Goal: Transaction & Acquisition: Purchase product/service

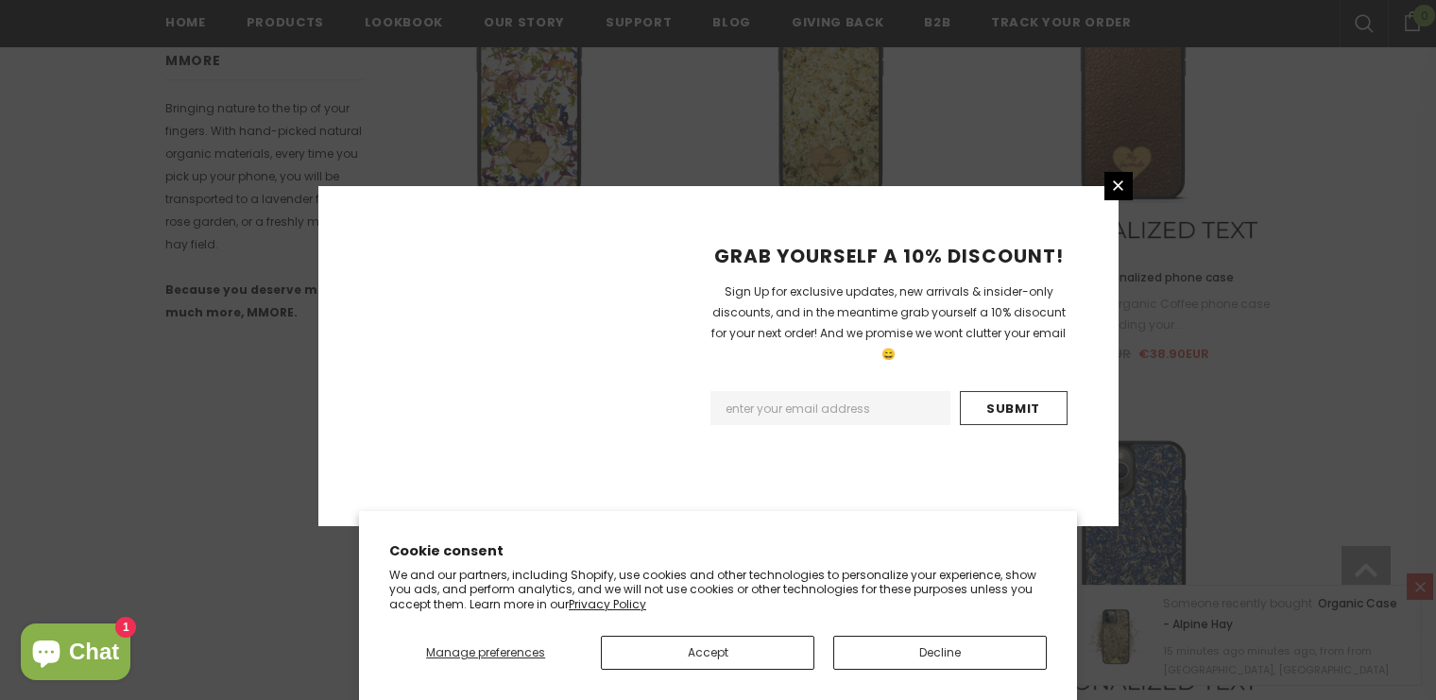
scroll to position [2287, 0]
